Goal: Task Accomplishment & Management: Manage account settings

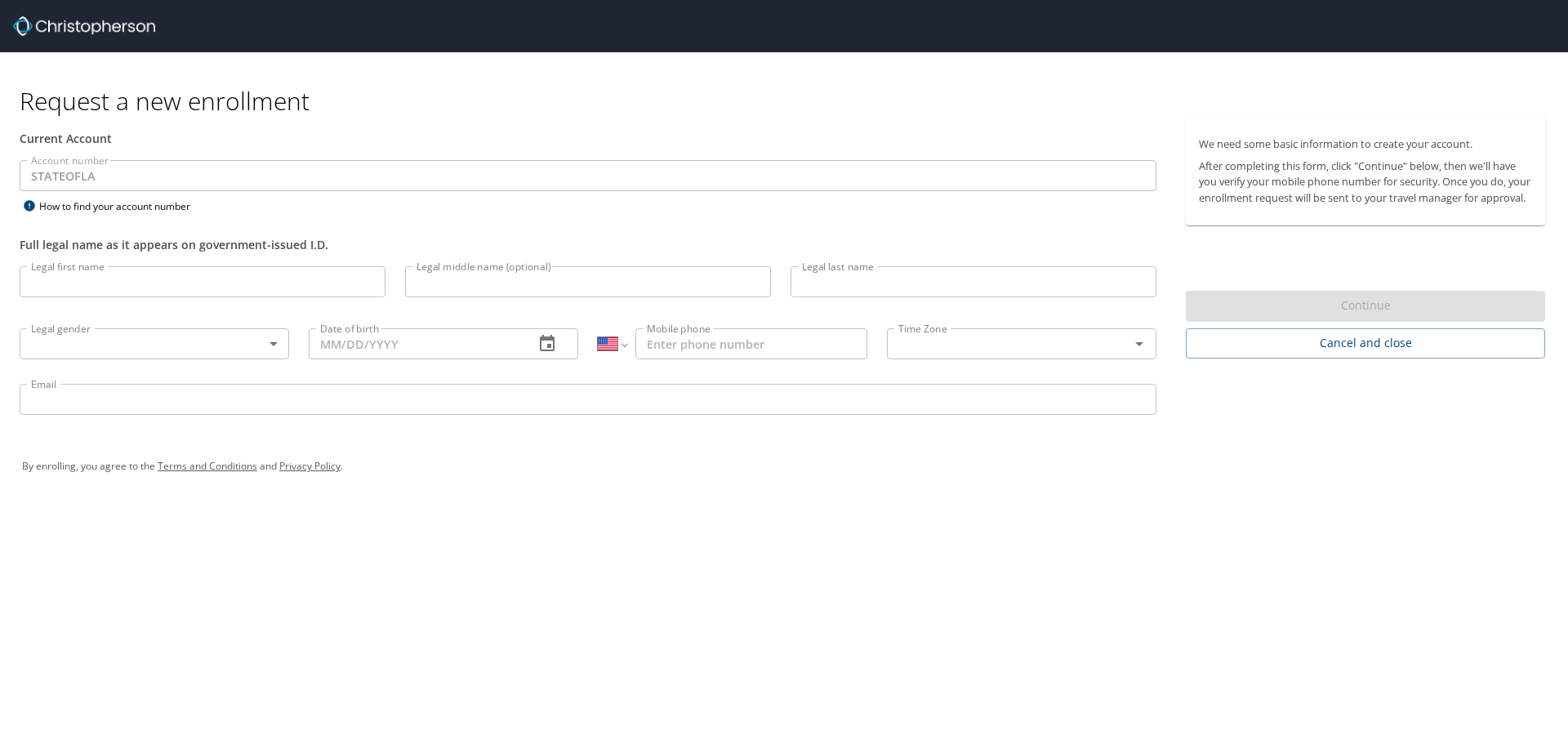
select select "US"
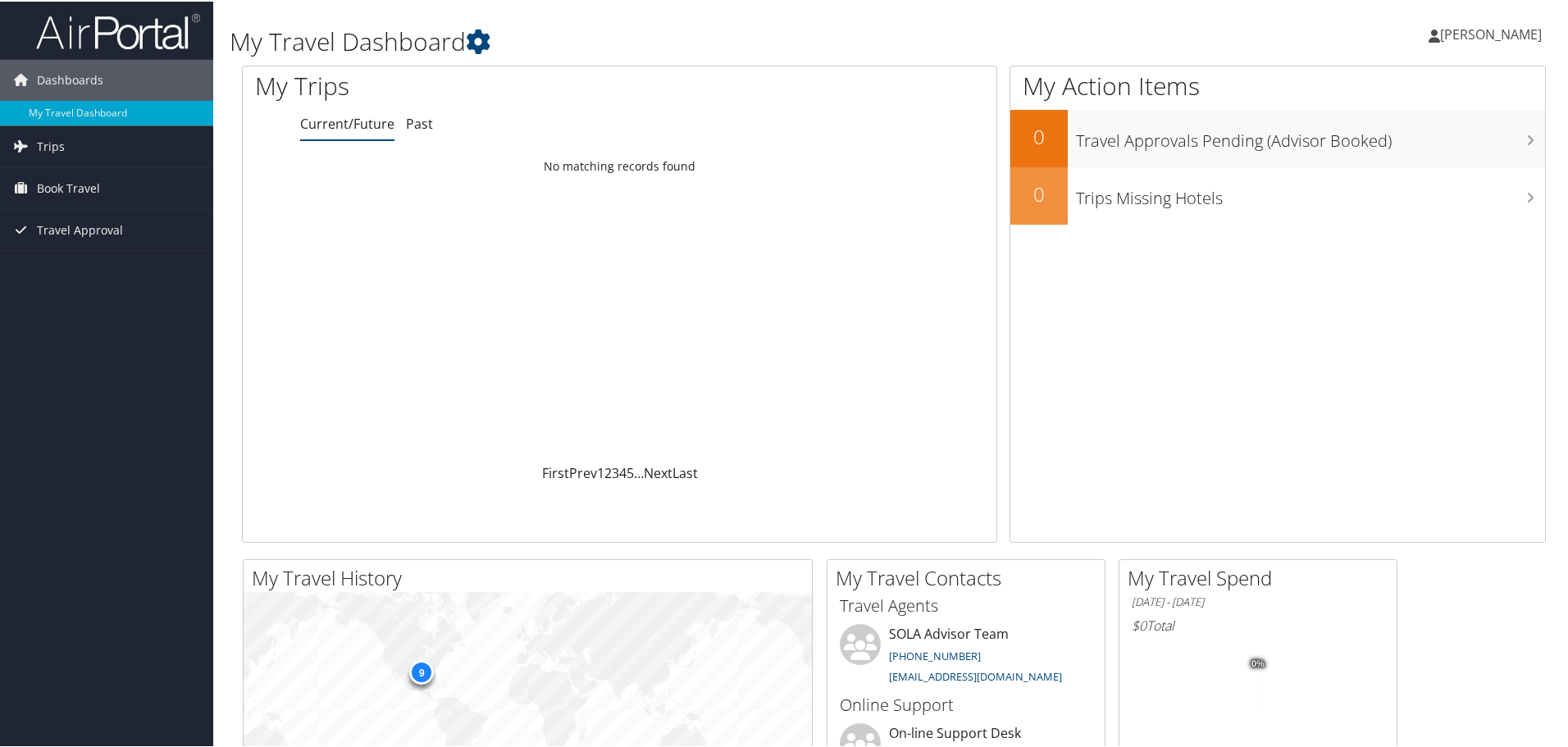
click at [1470, 33] on span "[PERSON_NAME]" at bounding box center [1491, 33] width 102 height 18
click at [1407, 153] on link "View Travel Profile" at bounding box center [1447, 146] width 183 height 28
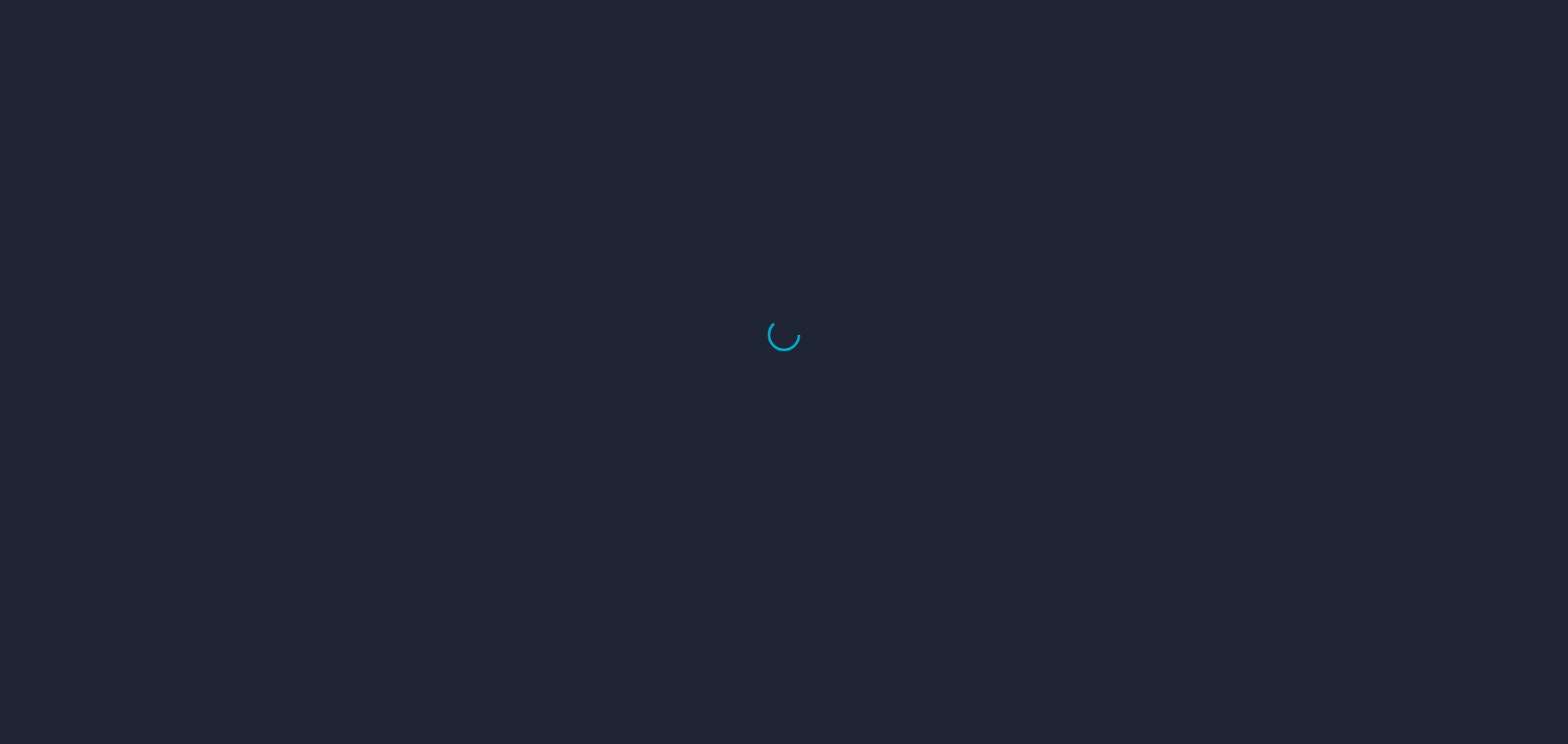
select select "US"
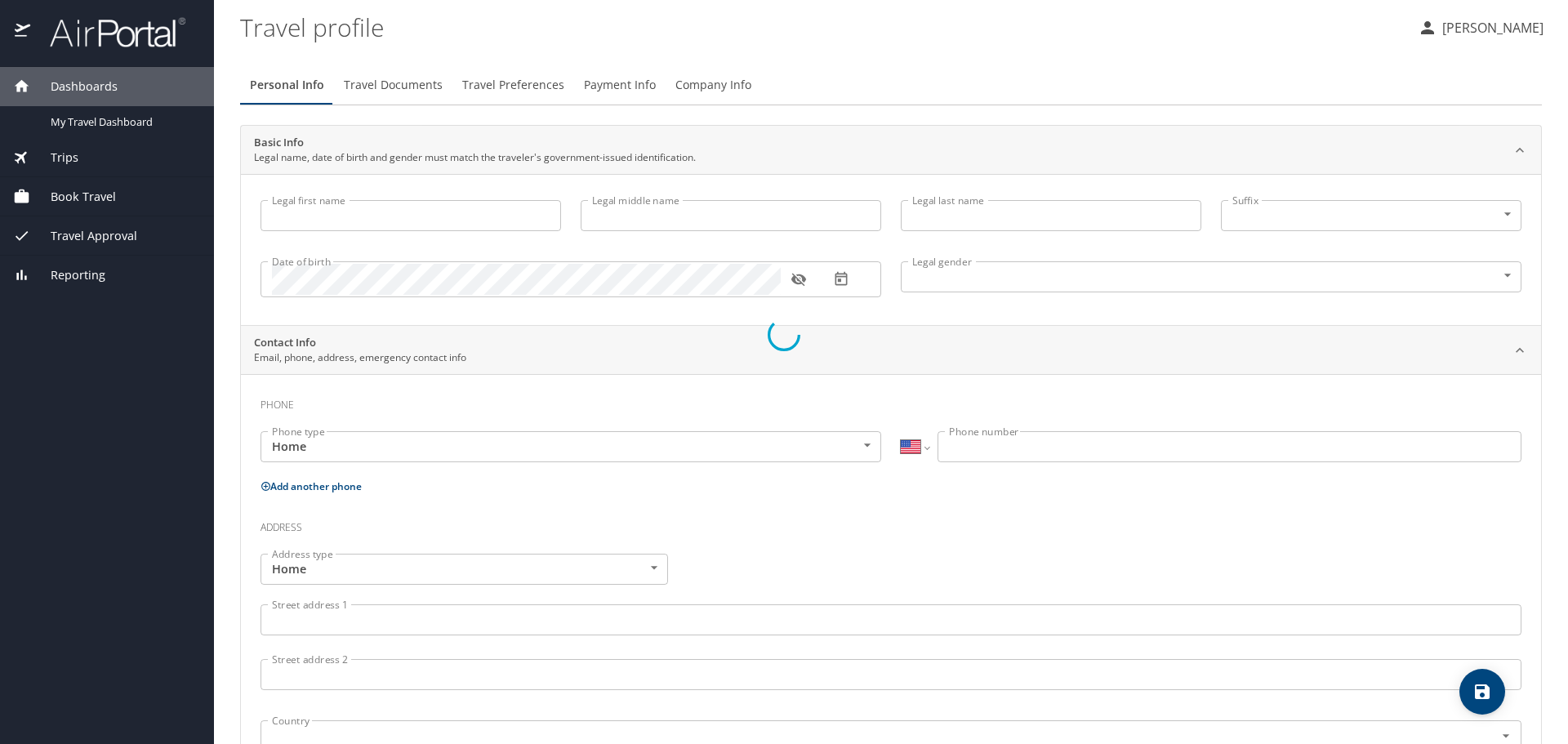
type input "Jamie"
type input "Bass"
type input "Tairov"
type input "Female"
select select "US"
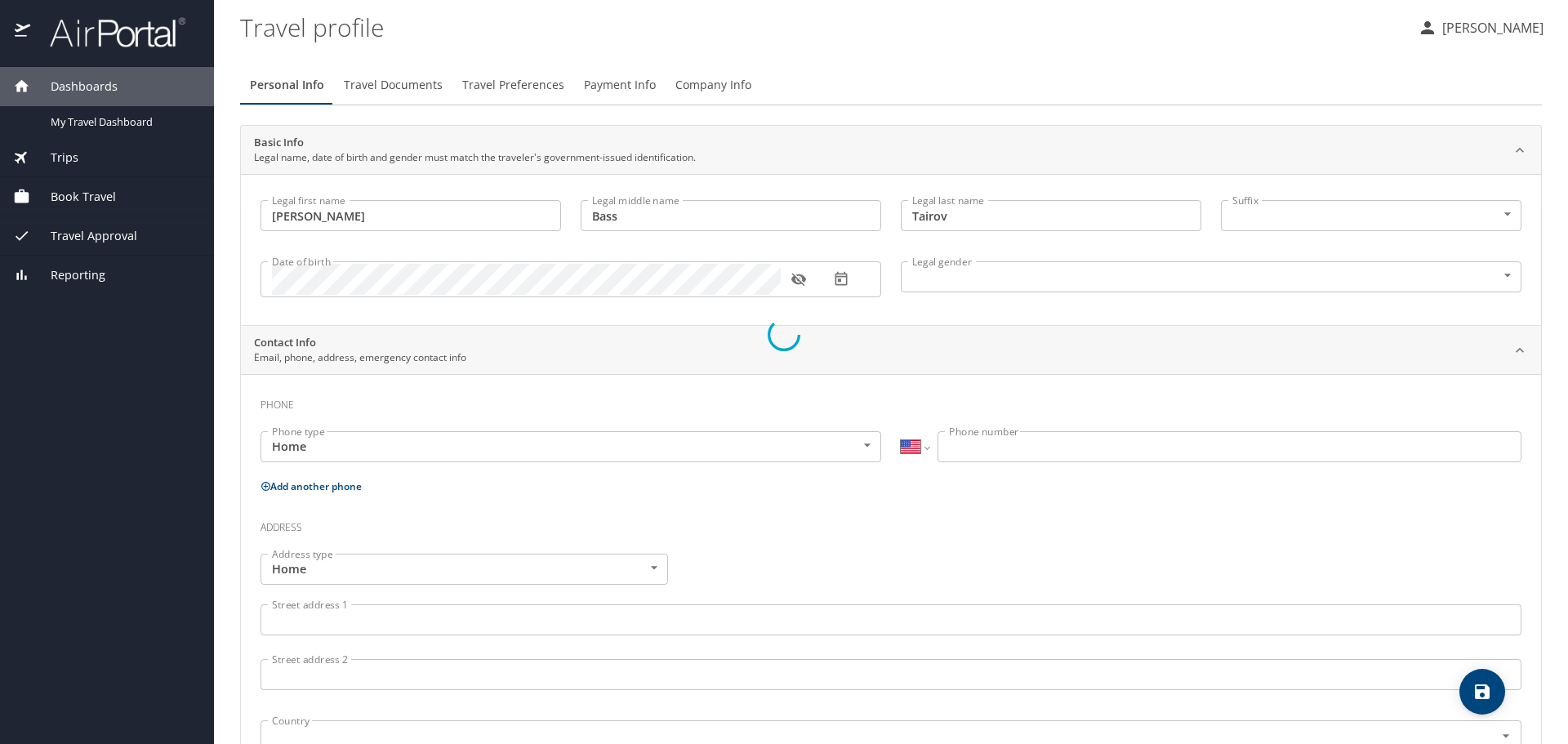
select select "US"
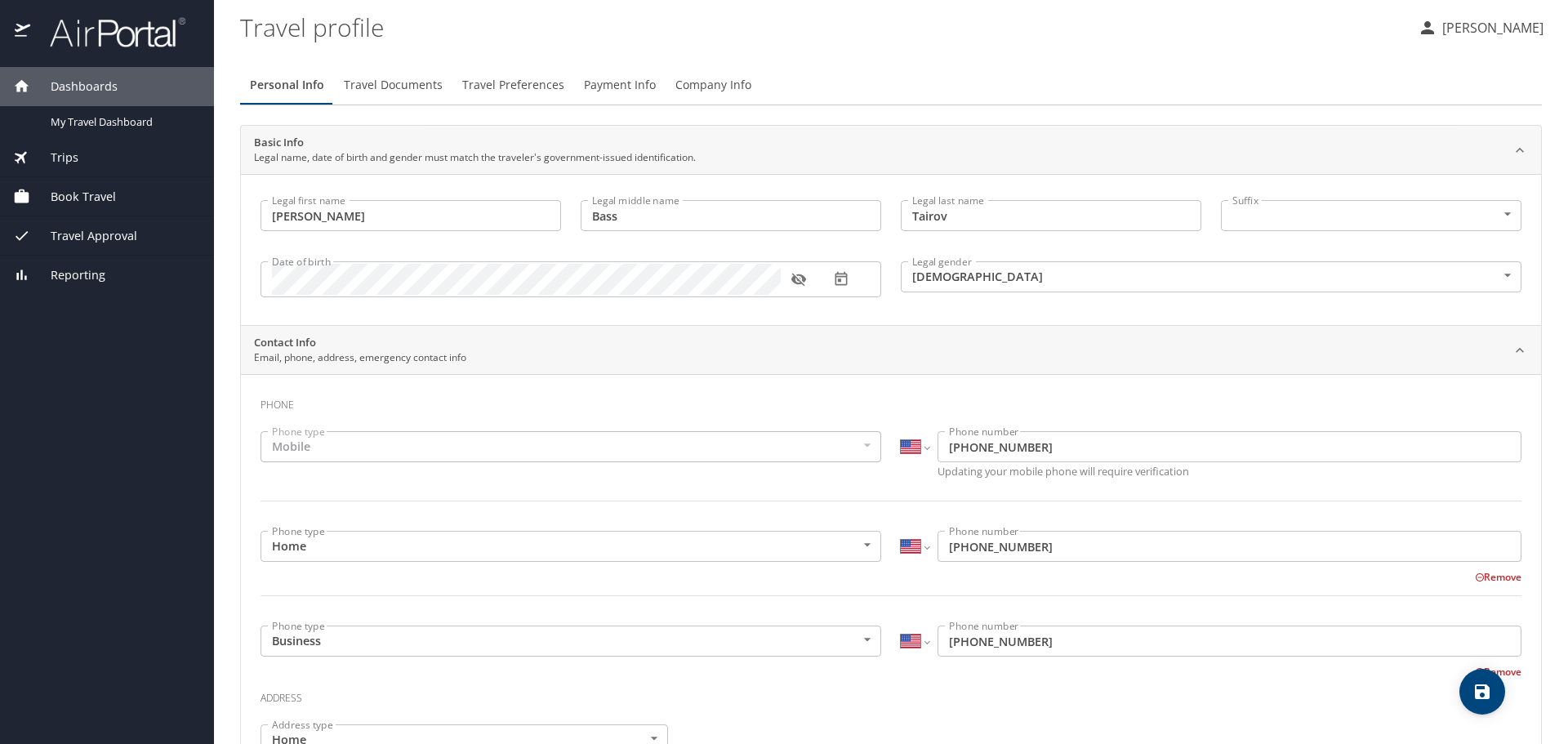
click at [404, 80] on span "Travel Documents" at bounding box center [393, 85] width 99 height 21
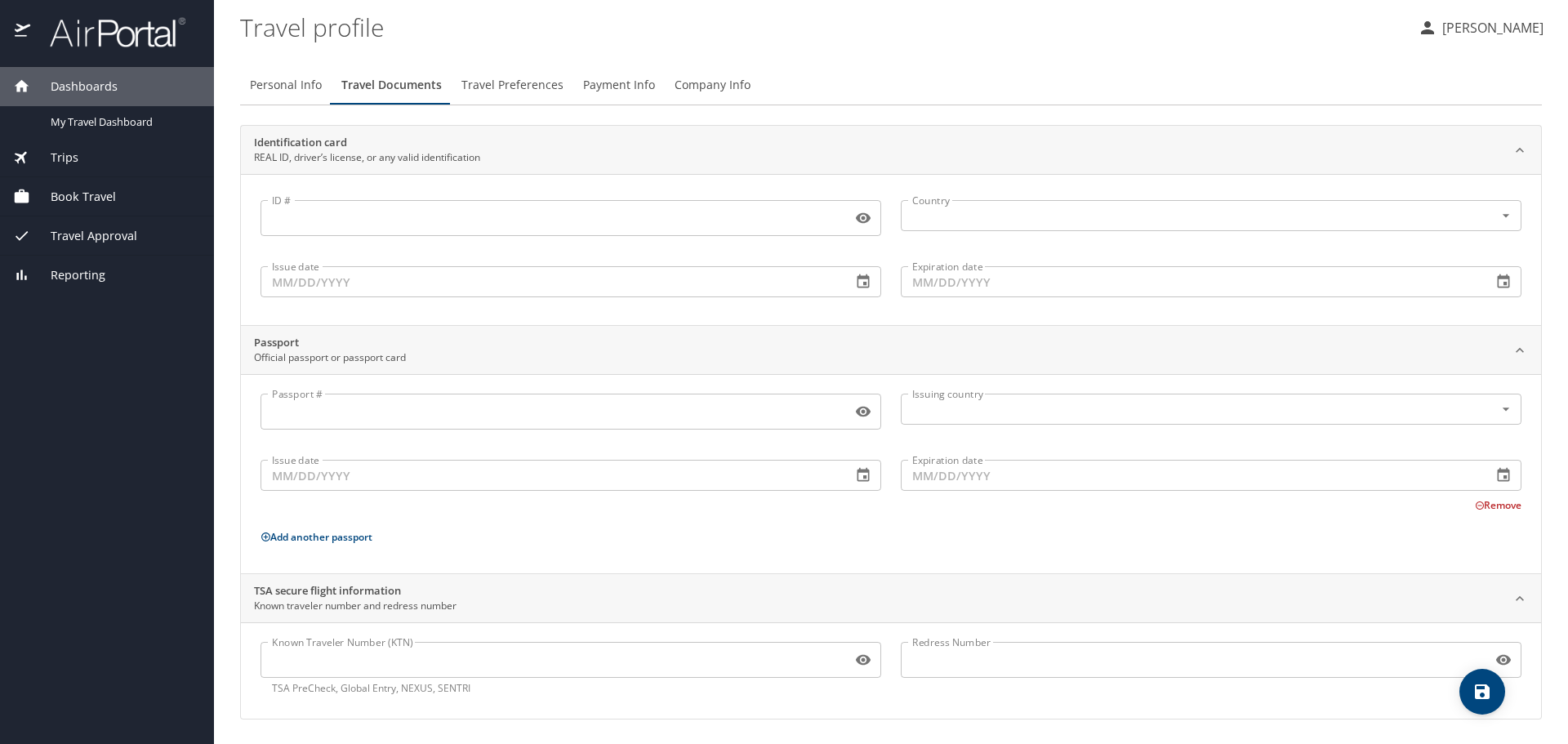
scroll to position [2, 0]
click at [486, 656] on input "Known Traveler Number (KTN)" at bounding box center [552, 658] width 585 height 31
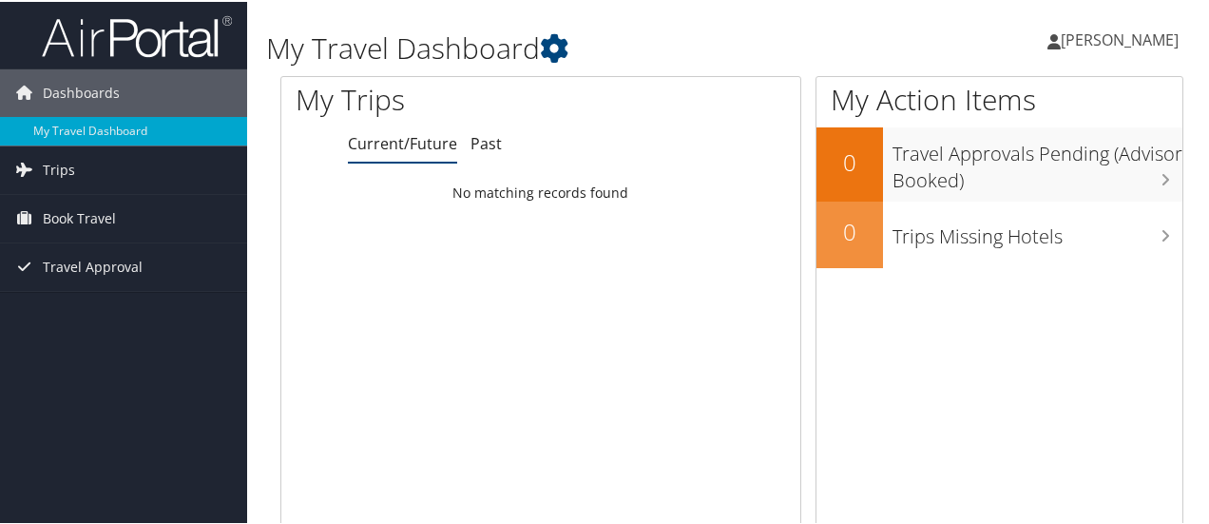
click at [1118, 38] on span "[PERSON_NAME]" at bounding box center [1120, 38] width 118 height 21
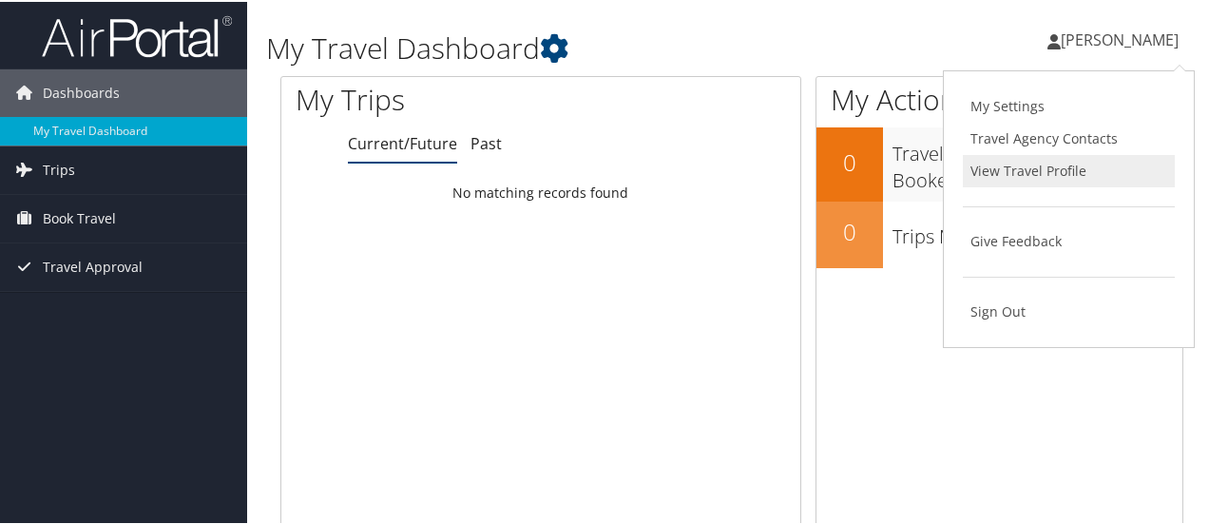
click at [1027, 174] on link "View Travel Profile" at bounding box center [1069, 169] width 212 height 32
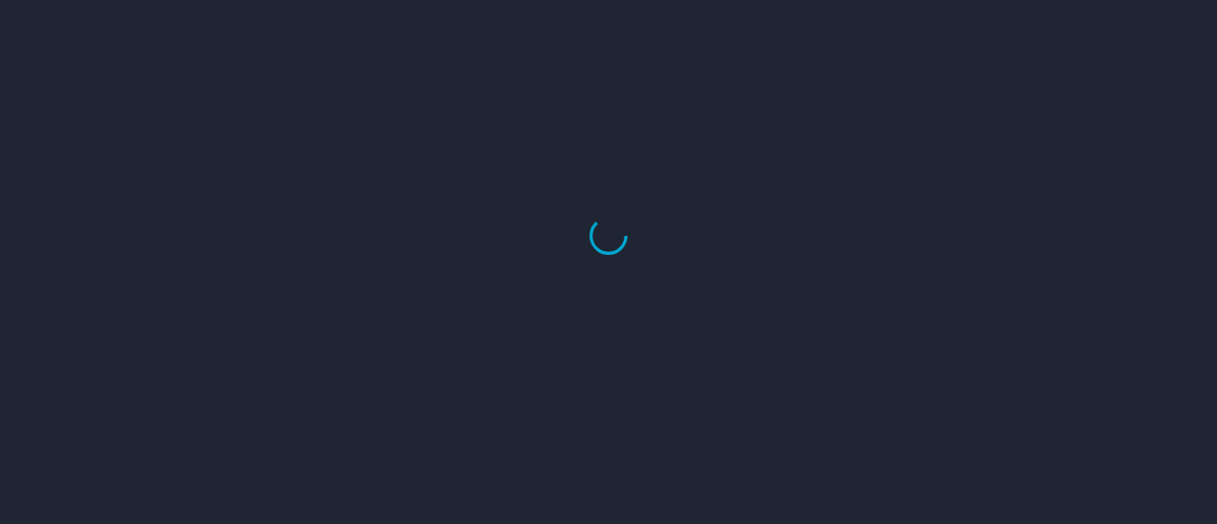
select select "US"
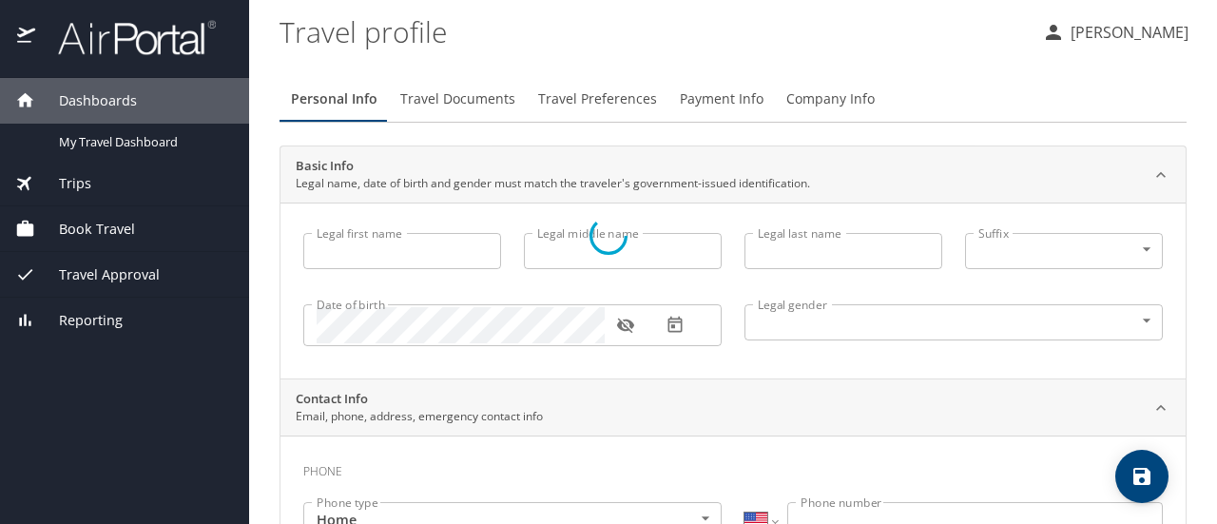
type input "[PERSON_NAME]"
type input "Bass"
type input "Tairov"
type input "Female"
select select "US"
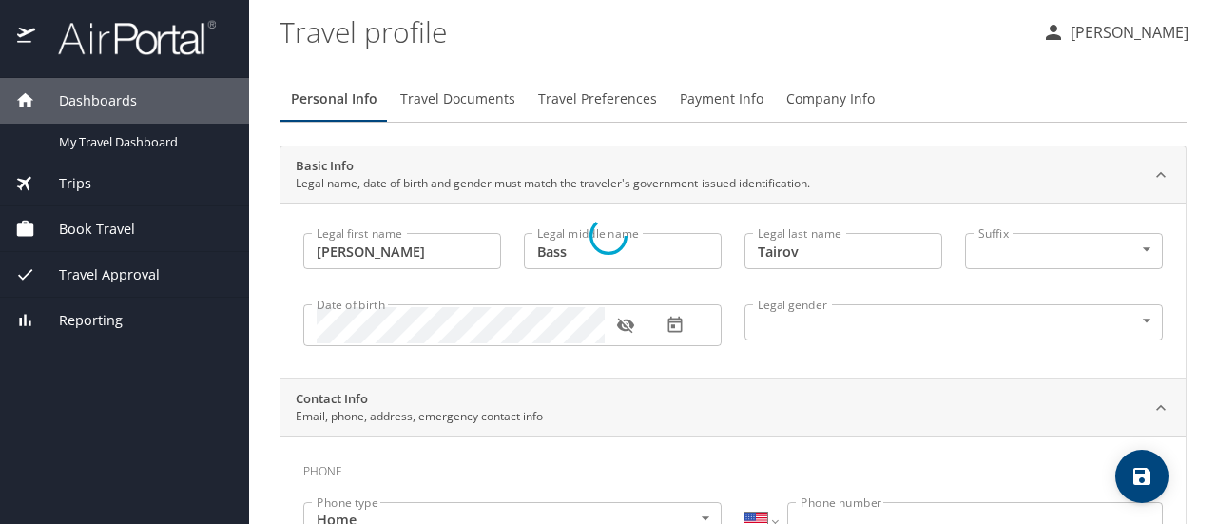
select select "US"
click at [508, 100] on span "Travel Documents" at bounding box center [457, 99] width 115 height 24
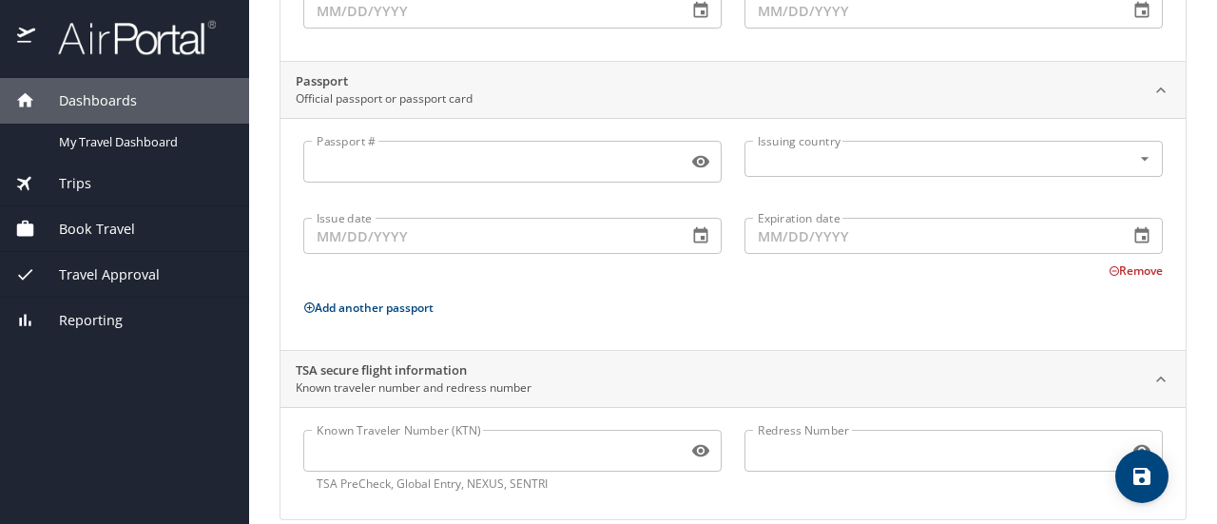
scroll to position [341, 0]
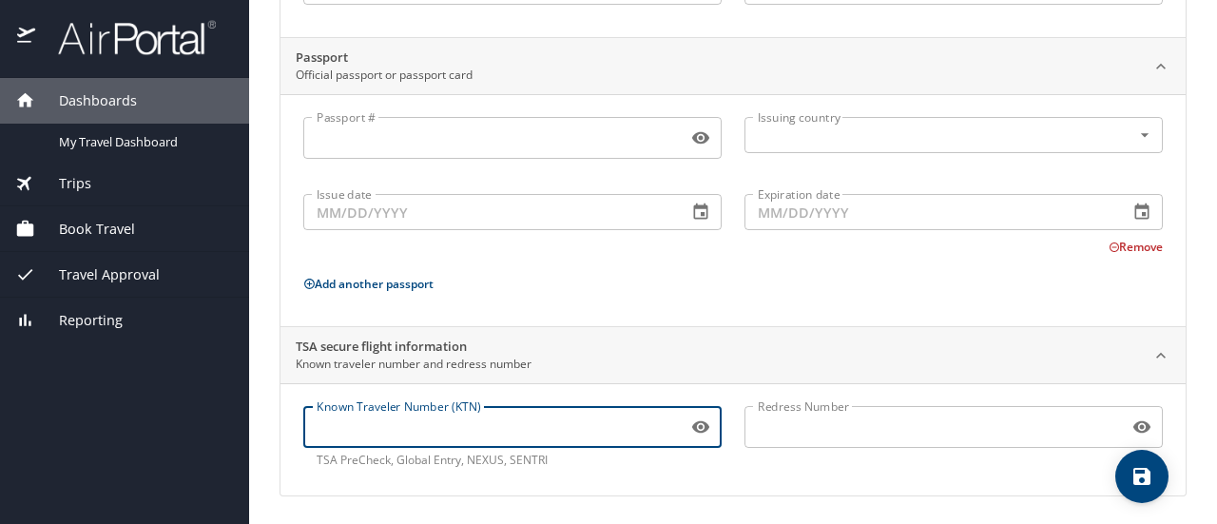
click at [481, 442] on input "Known Traveler Number (KTN)" at bounding box center [491, 427] width 376 height 36
type input "TT13QYB5T"
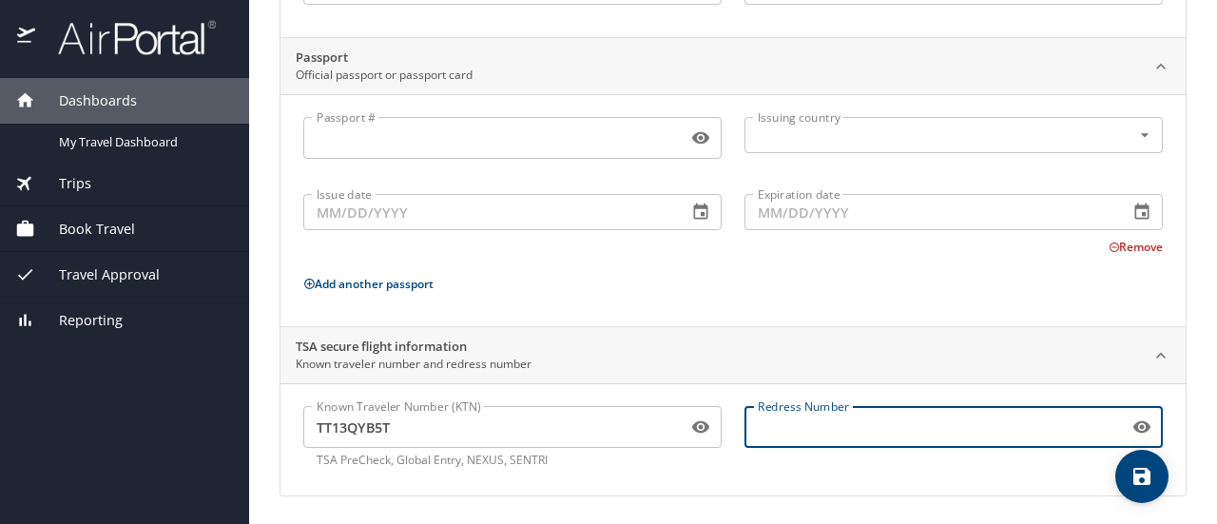
click at [772, 425] on input "Redress Number" at bounding box center [932, 427] width 376 height 36
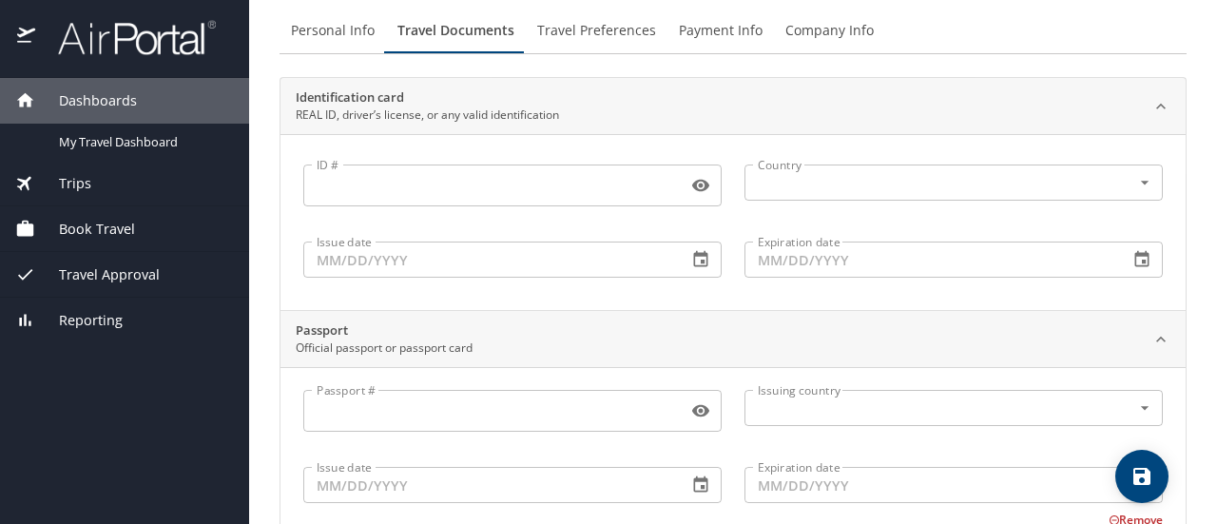
scroll to position [66, 0]
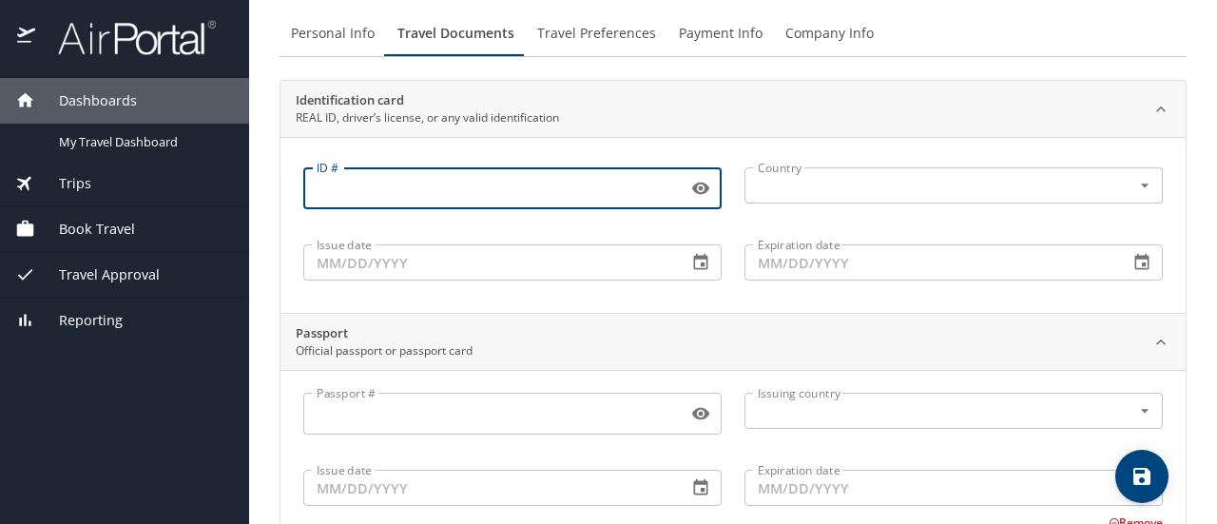
click at [464, 183] on input "ID #" at bounding box center [491, 188] width 376 height 36
type input "006641772"
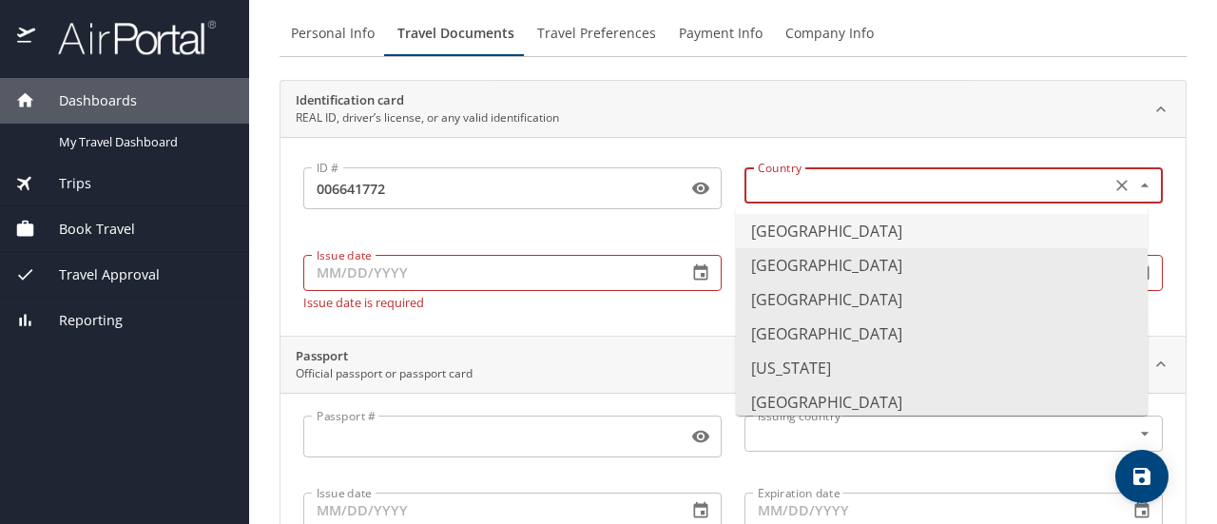
click at [912, 181] on input "text" at bounding box center [925, 185] width 351 height 25
click at [889, 247] on li "United States of America" at bounding box center [942, 231] width 412 height 34
type input "United States of America"
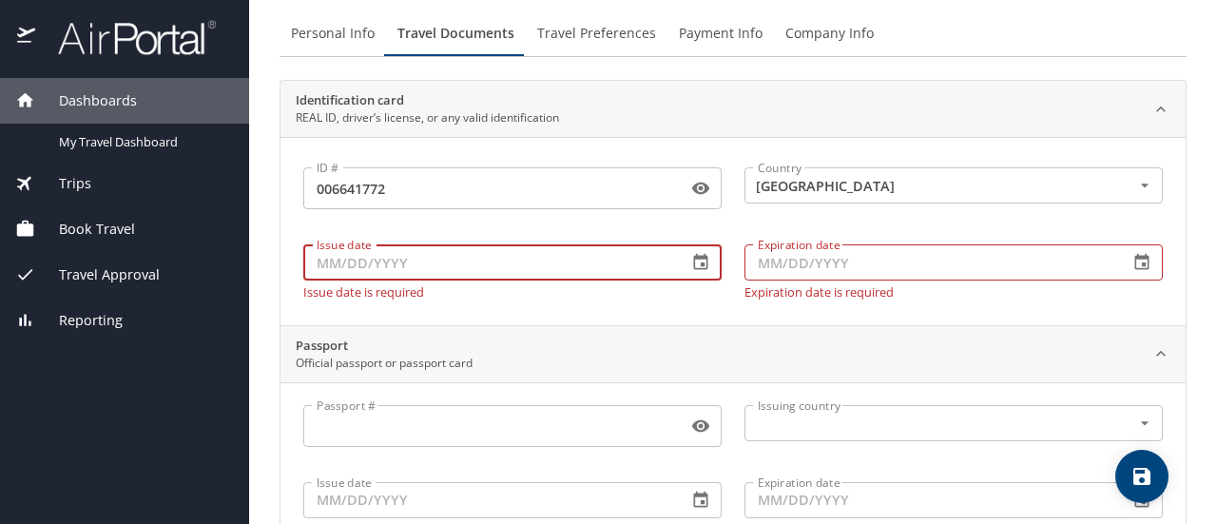
click at [515, 273] on input "Issue date" at bounding box center [487, 262] width 369 height 36
type input "11/05/2021"
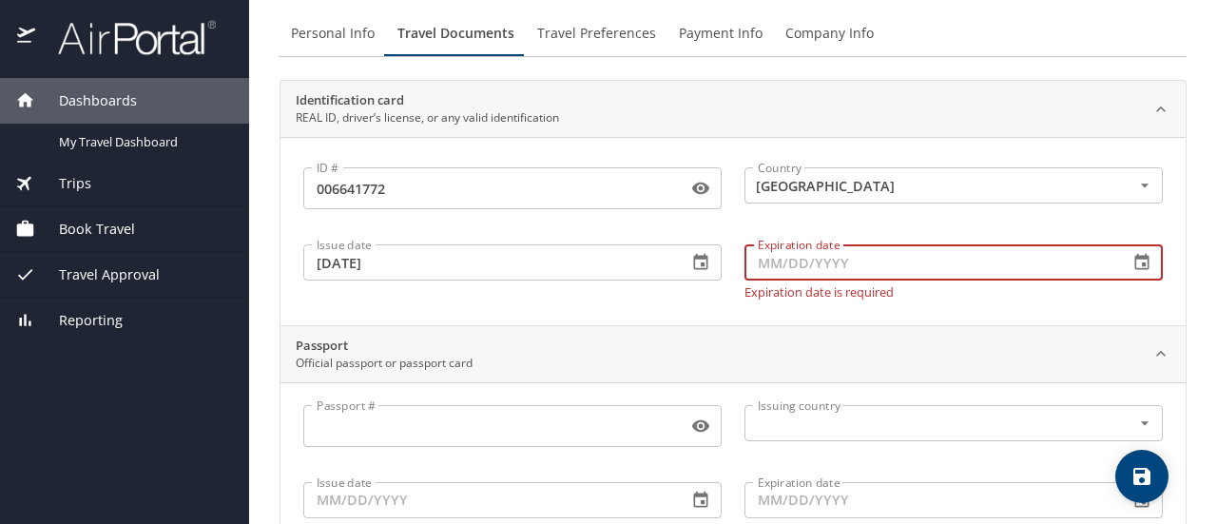
click at [810, 254] on input "Expiration date" at bounding box center [928, 262] width 369 height 36
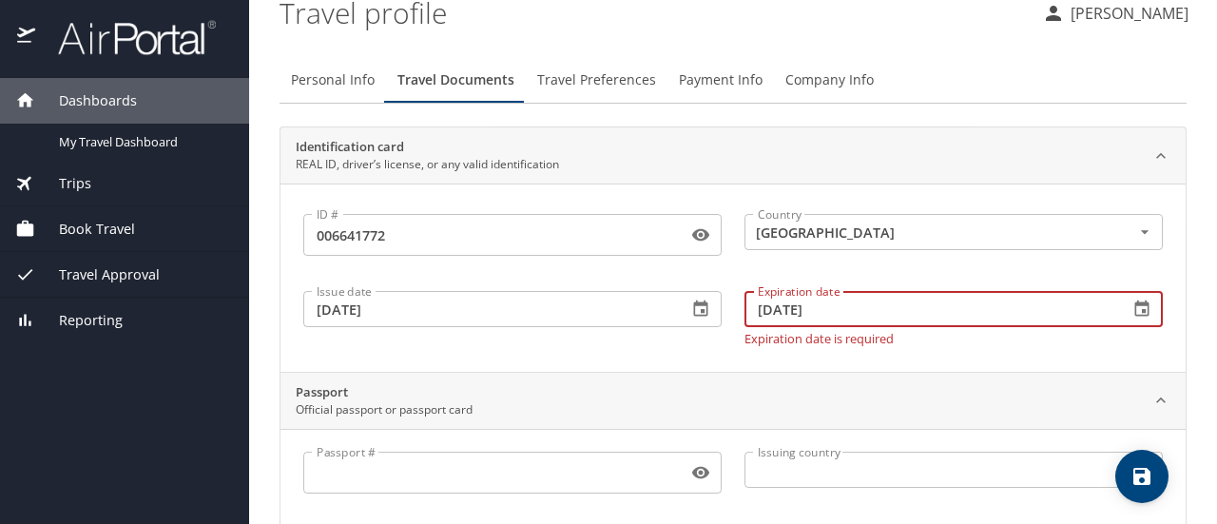
scroll to position [0, 0]
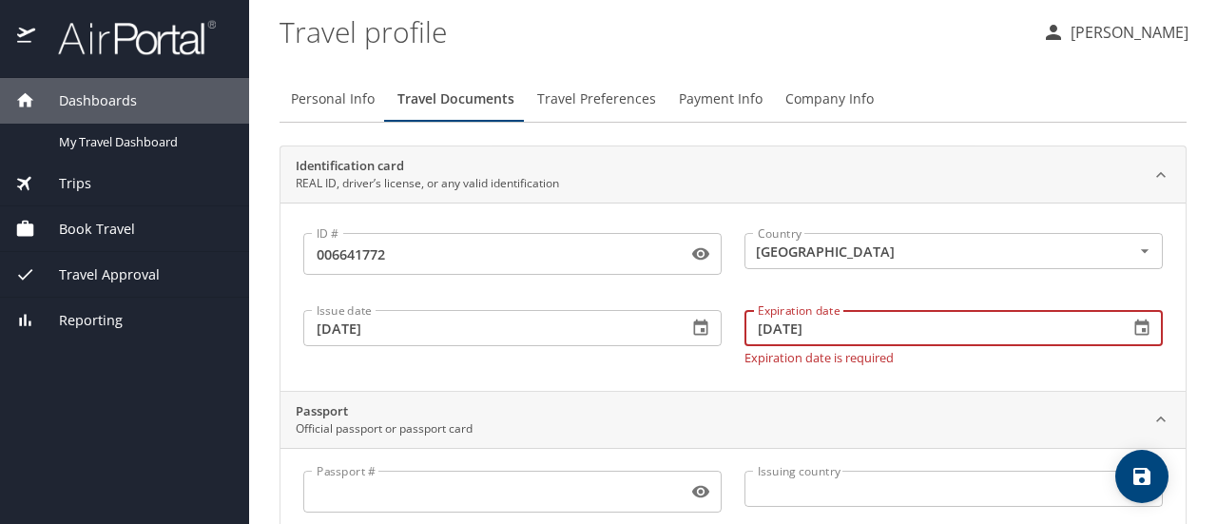
type input "03/16/2028"
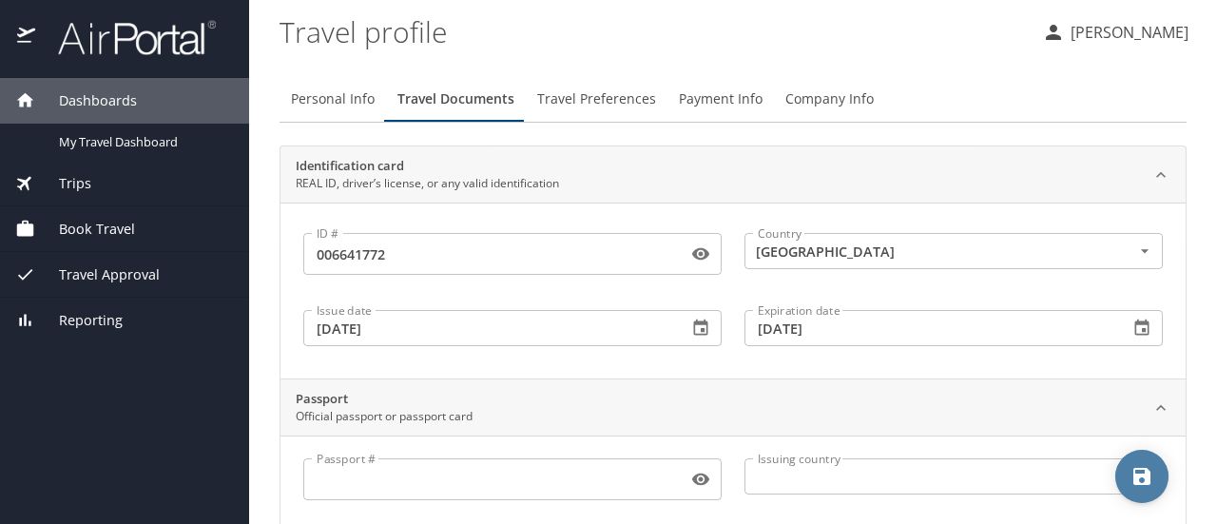
click at [1138, 455] on button "save" at bounding box center [1141, 476] width 53 height 53
